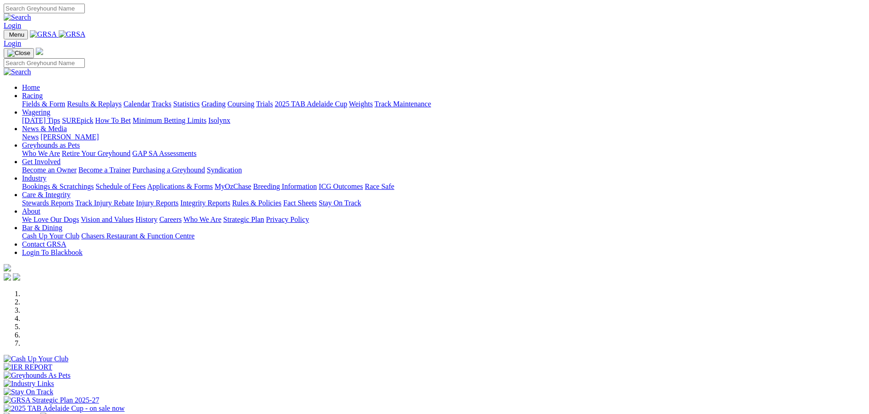
click at [65, 100] on link "Fields & Form" at bounding box center [43, 104] width 43 height 8
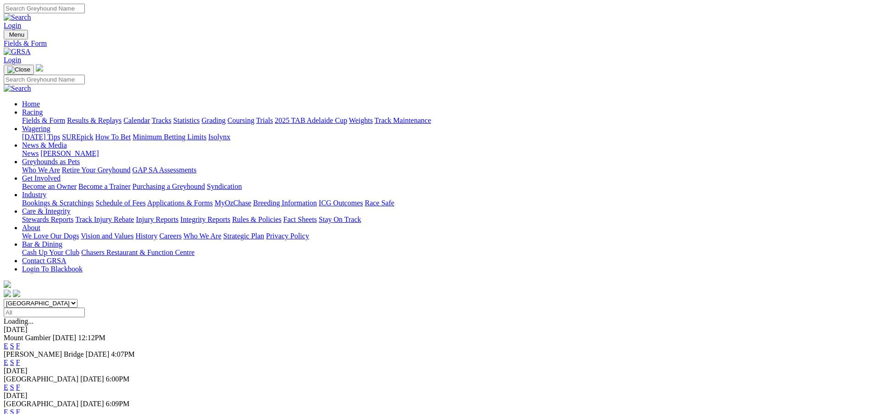
click at [20, 342] on link "F" at bounding box center [18, 346] width 4 height 8
